Goal: Communication & Community: Answer question/provide support

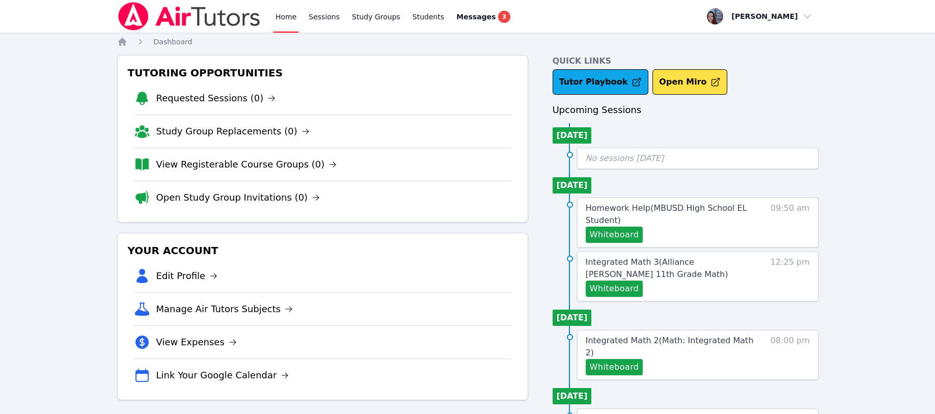
click at [476, 14] on div "Messages 3" at bounding box center [483, 17] width 54 height 12
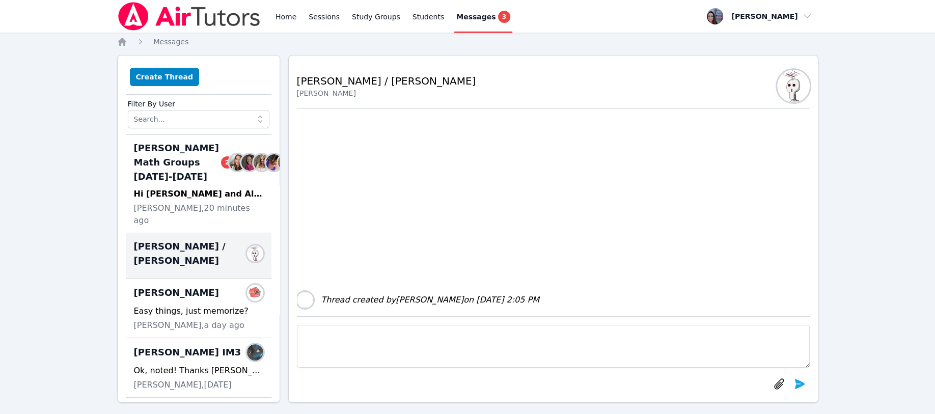
click at [190, 184] on div "[PERSON_NAME] Math Groups [DATE]-[DATE] 2 Members" at bounding box center [198, 162] width 129 height 43
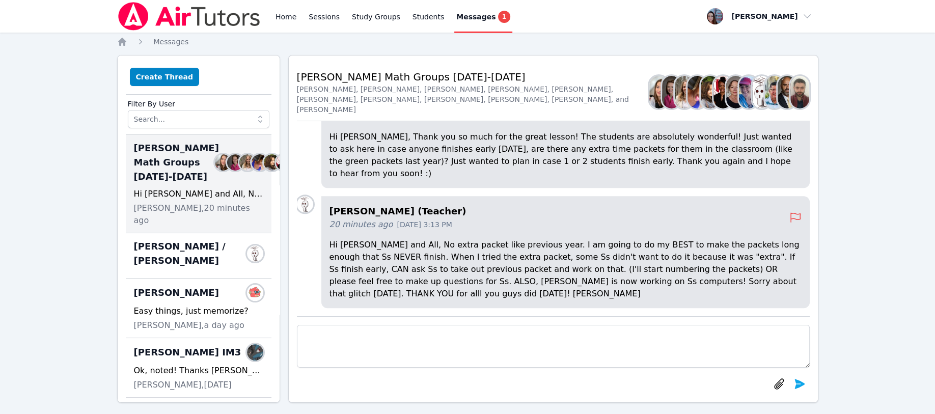
click at [158, 259] on span "[PERSON_NAME] / [PERSON_NAME]" at bounding box center [192, 253] width 117 height 29
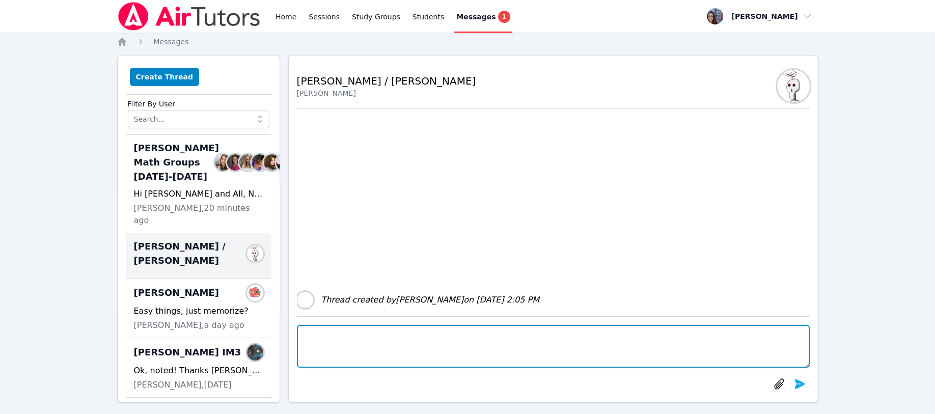
click at [314, 336] on textarea at bounding box center [553, 346] width 513 height 43
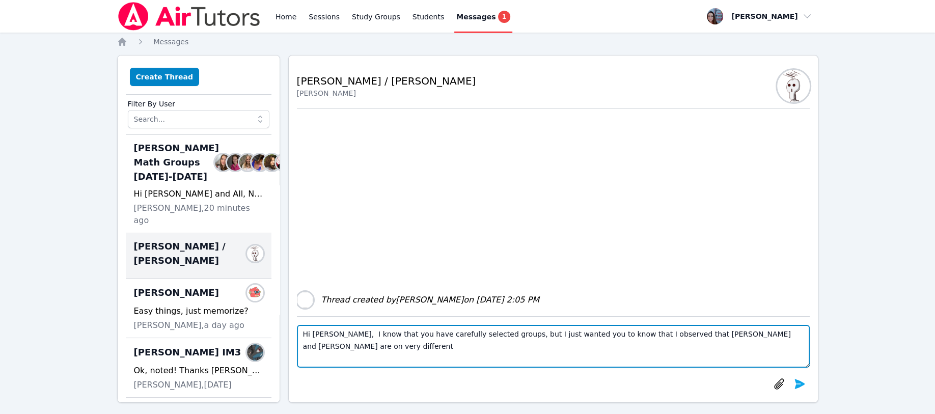
click at [716, 336] on textarea "Hi Joyce, I know that you have carefully selected groups, but I just wanted you…" at bounding box center [553, 346] width 513 height 43
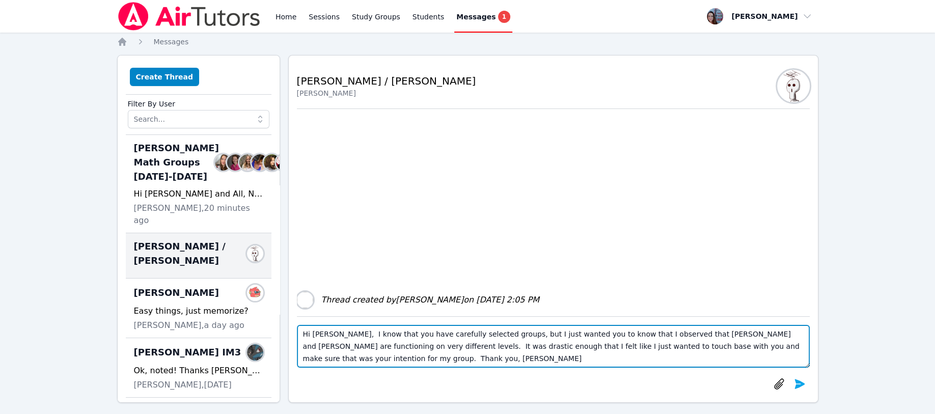
click at [421, 345] on textarea "Hi Joyce, I know that you have carefully selected groups, but I just wanted you…" at bounding box center [553, 346] width 513 height 43
click at [394, 346] on textarea "Hi Joyce, I know that you have carefully selected groups, but I just wanted you…" at bounding box center [553, 346] width 513 height 43
type textarea "Hi Joyce, I know that you have carefully selected groups, but I just wanted you…"
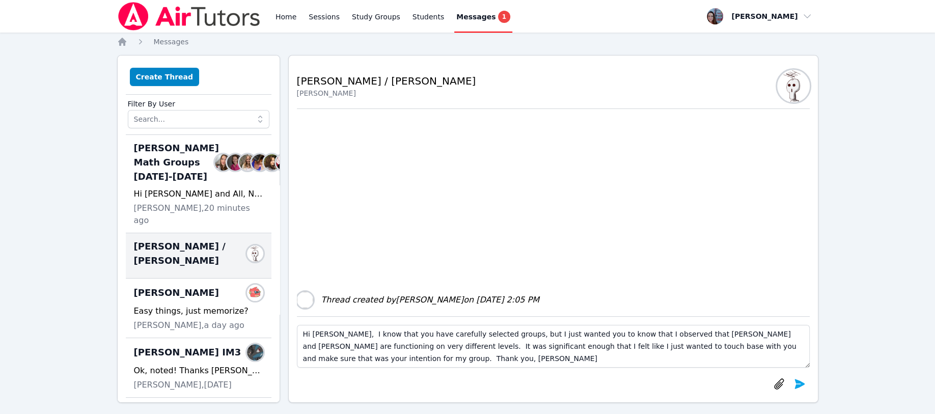
click at [797, 380] on icon "submit" at bounding box center [799, 384] width 10 height 10
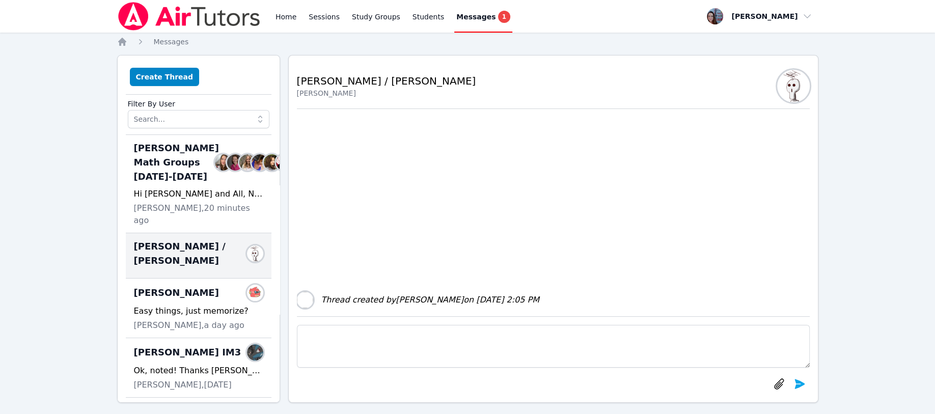
click at [127, 41] on icon "Breadcrumb" at bounding box center [122, 42] width 10 height 10
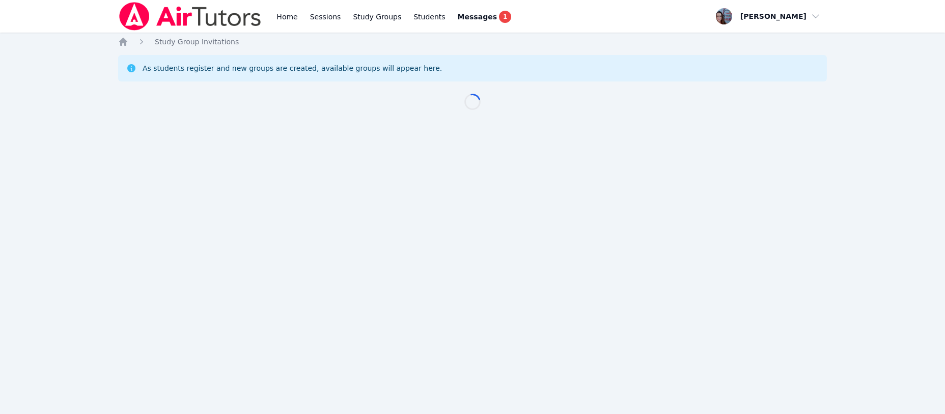
click at [360, 19] on link "Study Groups" at bounding box center [377, 16] width 52 height 33
